Goal: Transaction & Acquisition: Purchase product/service

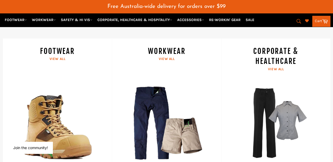
scroll to position [249, 0]
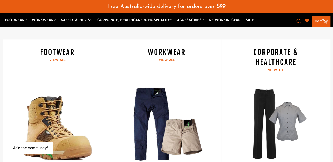
click at [171, 52] on link "WORKWEAR View all" at bounding box center [166, 108] width 109 height 139
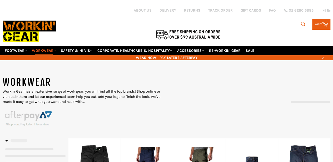
select select "******"
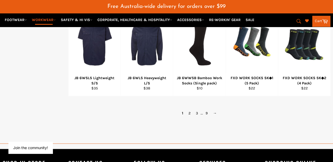
scroll to position [368, 0]
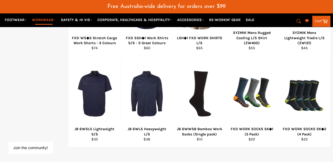
click at [190, 160] on link "2" at bounding box center [189, 164] width 7 height 8
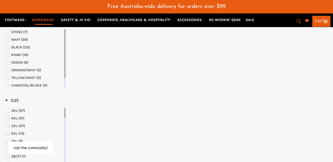
select select "******"
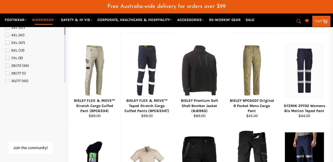
scroll to position [237, 0]
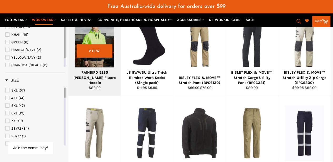
click at [96, 54] on div at bounding box center [94, 42] width 39 height 62
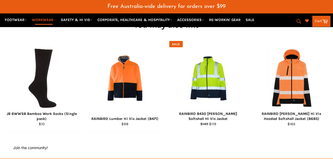
scroll to position [618, 0]
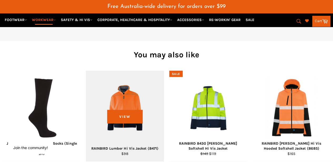
click at [132, 98] on div "View" at bounding box center [125, 116] width 78 height 91
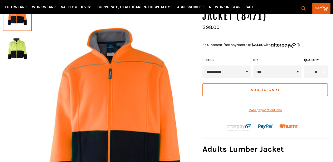
scroll to position [91, 0]
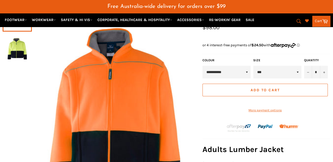
click at [26, 47] on img at bounding box center [17, 48] width 24 height 29
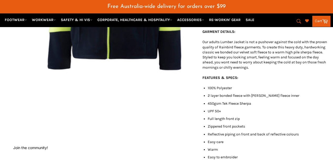
scroll to position [0, 0]
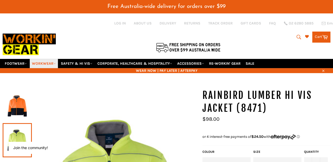
click at [47, 59] on link "WORKWEAR" at bounding box center [44, 63] width 28 height 9
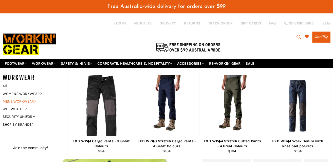
click at [31, 98] on link "MENS WORKWEAR" at bounding box center [31, 102] width 63 height 8
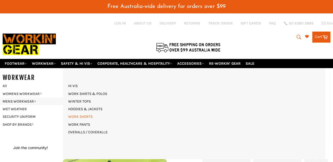
click at [82, 113] on link "WORK SHORTS" at bounding box center [80, 117] width 30 height 8
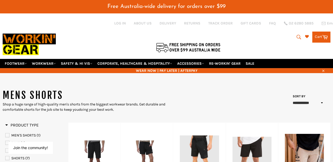
click at [297, 35] on icon "submit" at bounding box center [298, 37] width 4 height 4
click at [278, 38] on input "Search" at bounding box center [277, 37] width 66 height 10
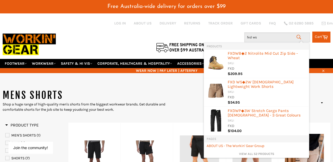
type input "fxd ws6"
